Goal: Task Accomplishment & Management: Manage account settings

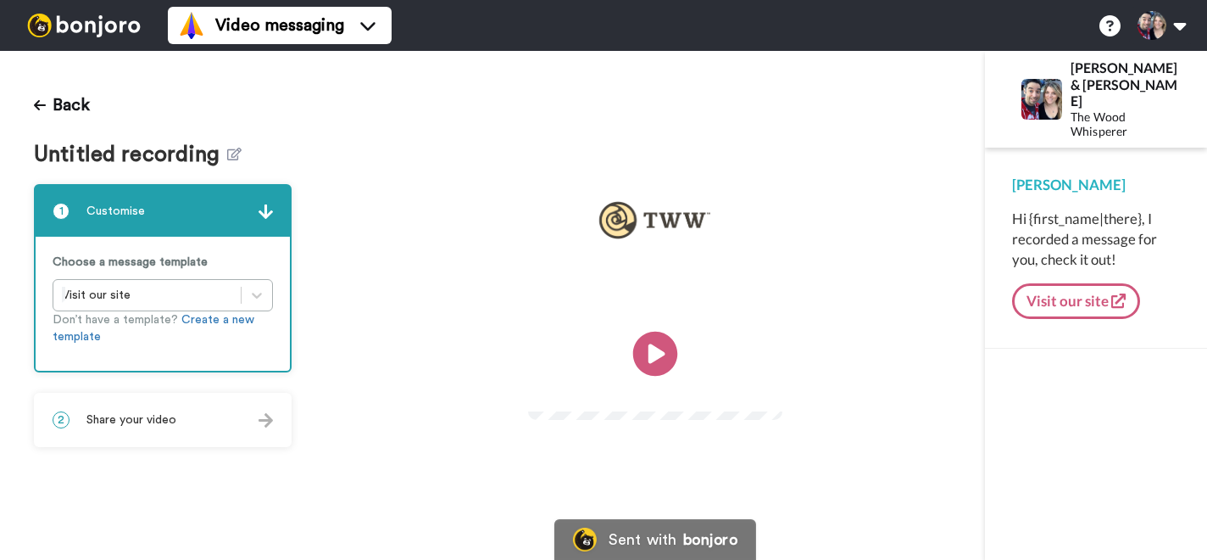
click at [662, 356] on icon at bounding box center [655, 353] width 45 height 45
click at [36, 111] on icon at bounding box center [40, 105] width 12 height 14
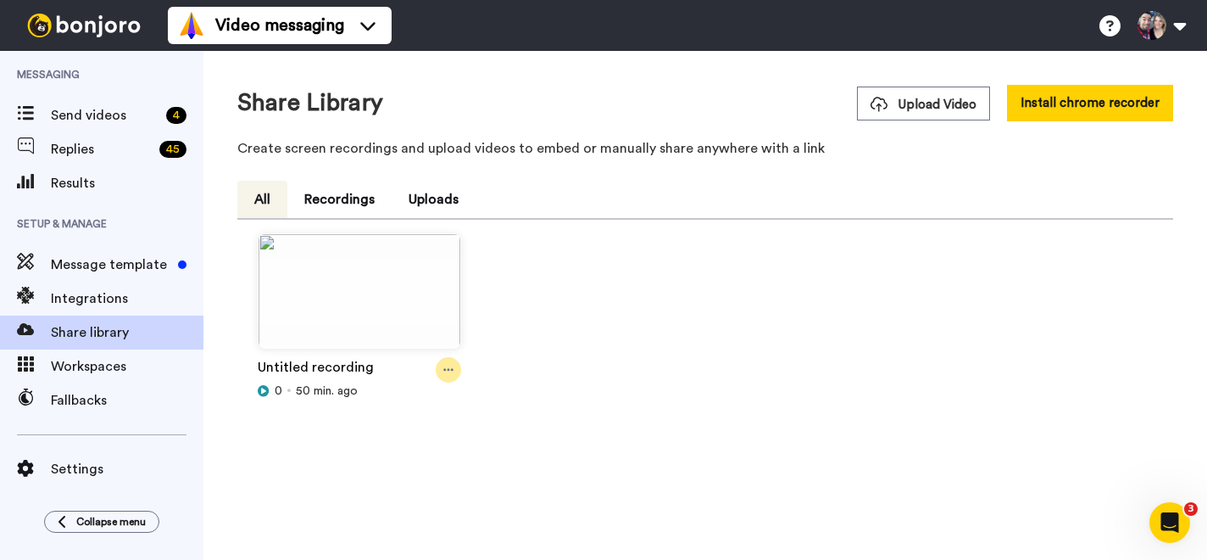
click at [453, 367] on icon at bounding box center [448, 370] width 10 height 12
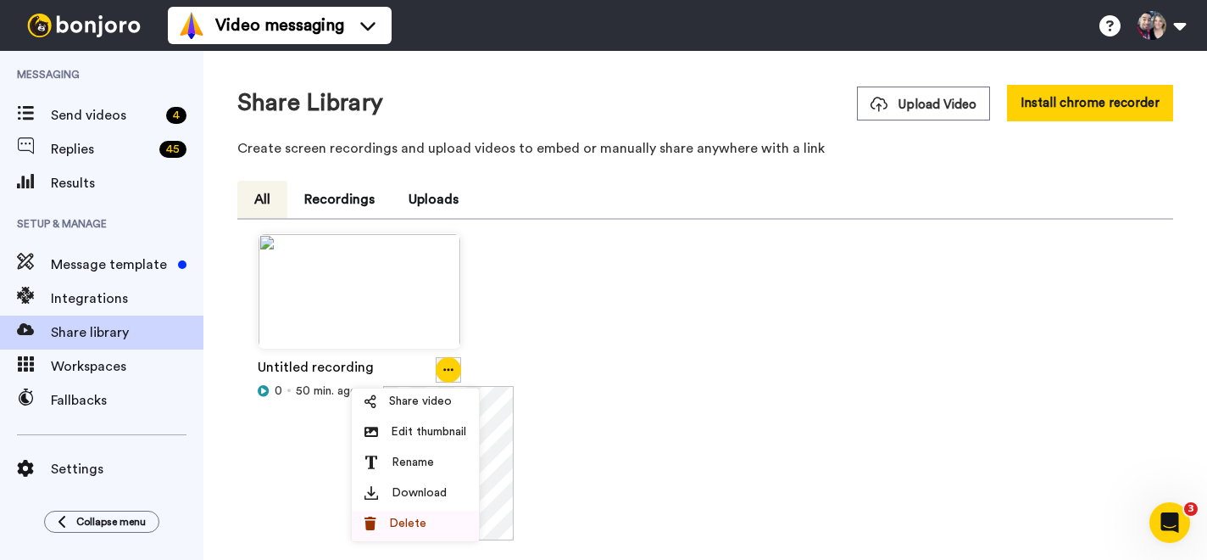
click at [411, 518] on span "Delete" at bounding box center [407, 523] width 37 height 17
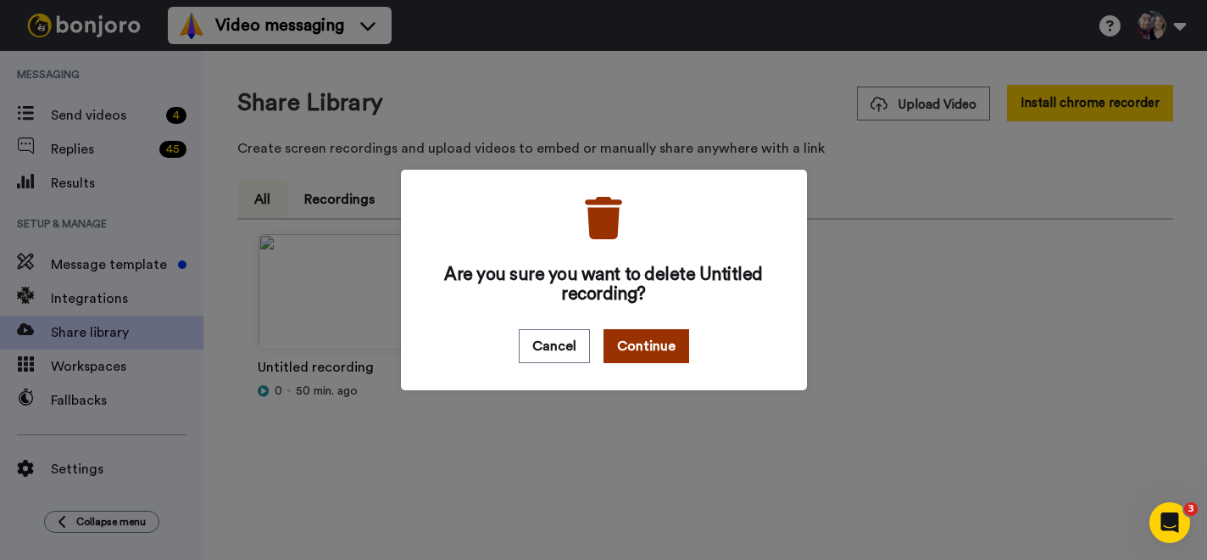
click at [632, 351] on button "Continue" at bounding box center [647, 346] width 86 height 34
